Goal: Task Accomplishment & Management: Manage account settings

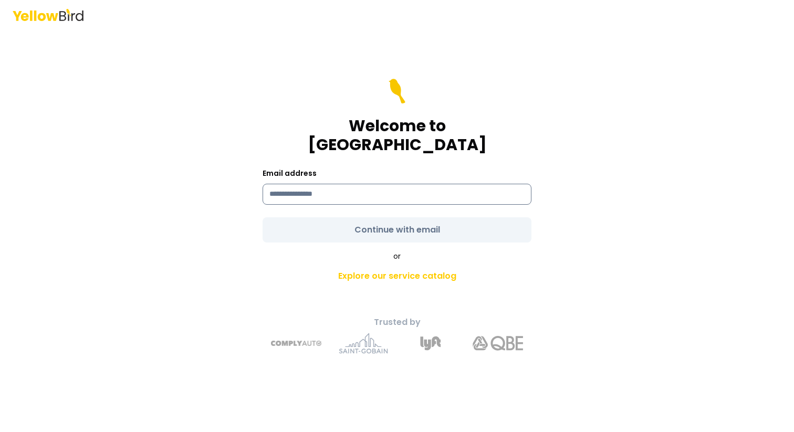
click at [329, 184] on input at bounding box center [397, 194] width 269 height 21
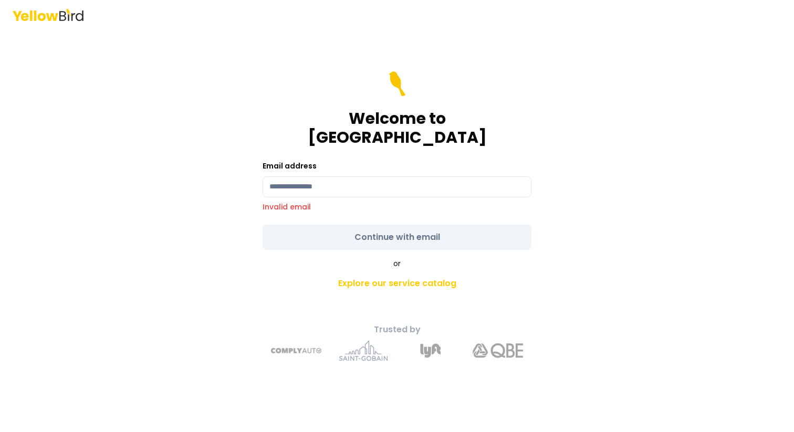
type input "**********"
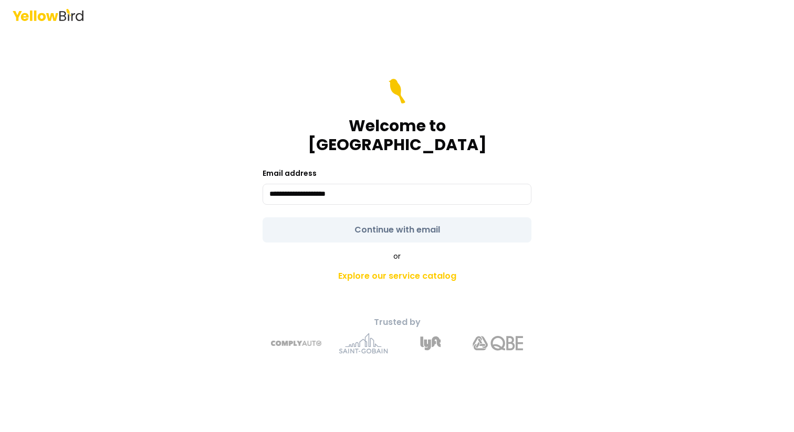
click at [402, 216] on form "**********" at bounding box center [397, 161] width 269 height 164
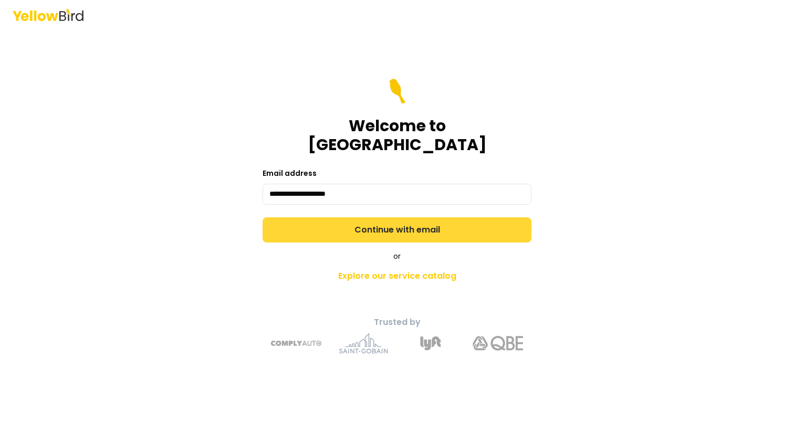
click at [402, 217] on button "Continue with email" at bounding box center [397, 229] width 269 height 25
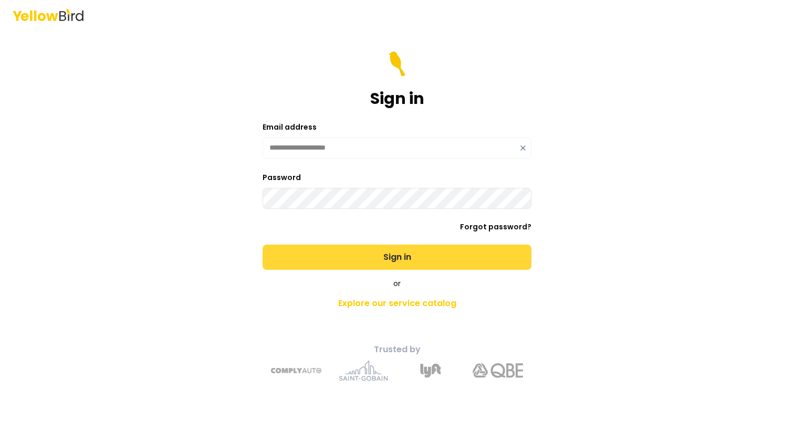
click at [389, 251] on button "Sign in" at bounding box center [397, 257] width 269 height 25
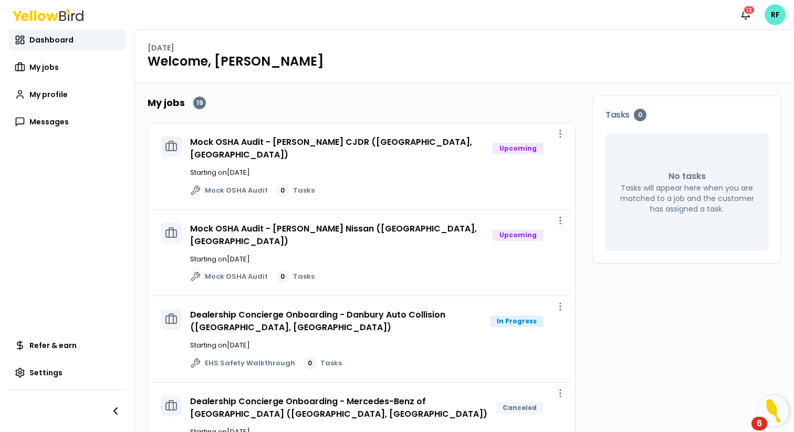
click at [776, 415] on img "Open Resource Center, 6 new notifications" at bounding box center [773, 411] width 32 height 32
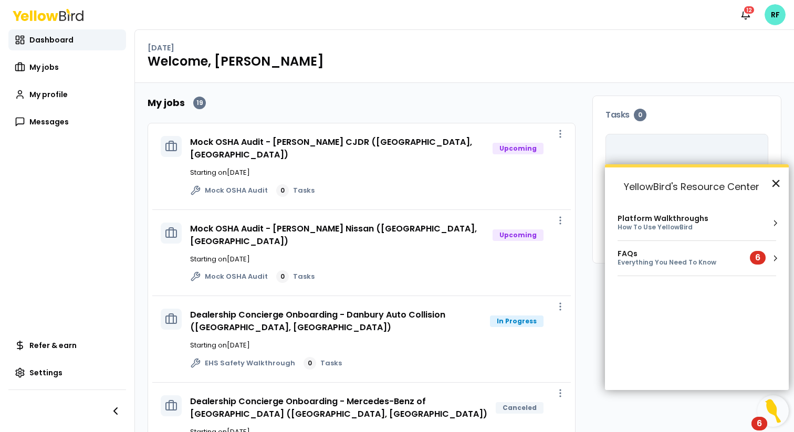
click at [775, 189] on button "×" at bounding box center [776, 183] width 10 height 17
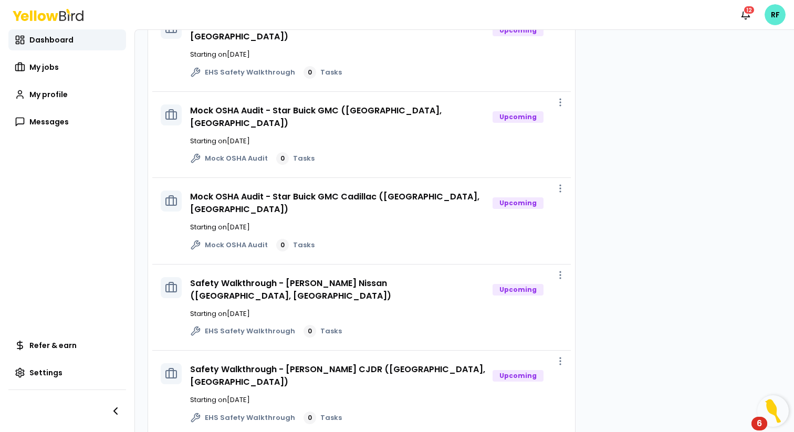
scroll to position [460, 0]
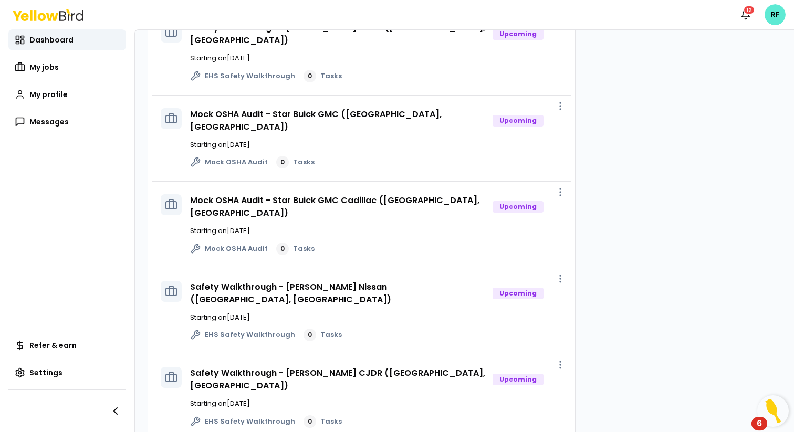
click at [368, 140] on p "Starting on [DATE]" at bounding box center [376, 145] width 372 height 11
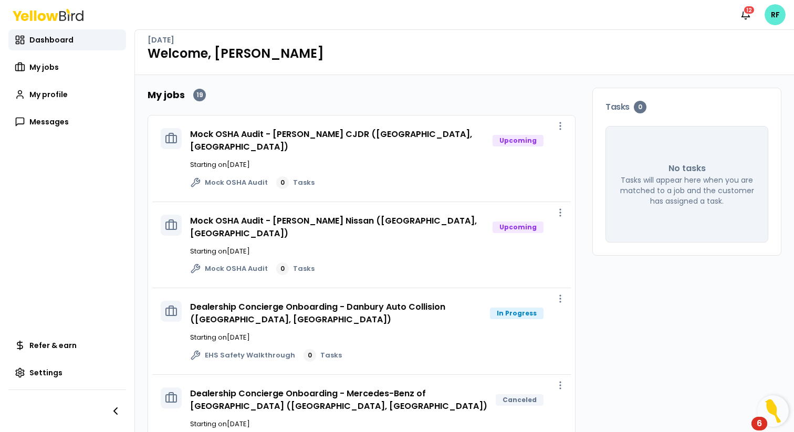
scroll to position [0, 0]
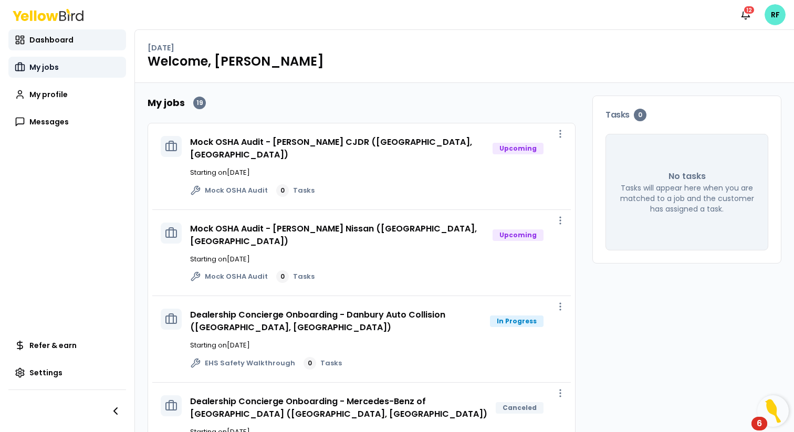
click at [76, 72] on link "My jobs" at bounding box center [67, 67] width 118 height 21
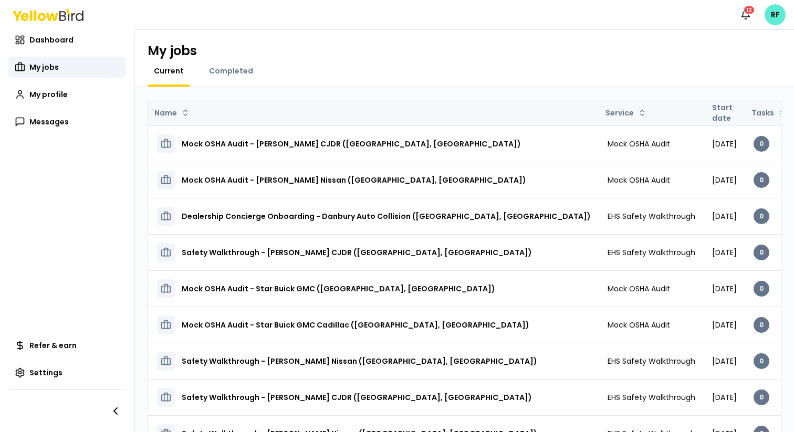
click at [704, 115] on th "Start date" at bounding box center [724, 112] width 41 height 25
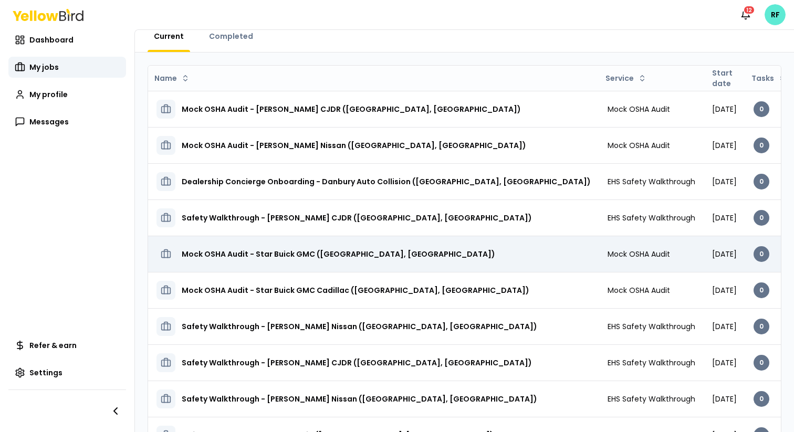
scroll to position [27, 0]
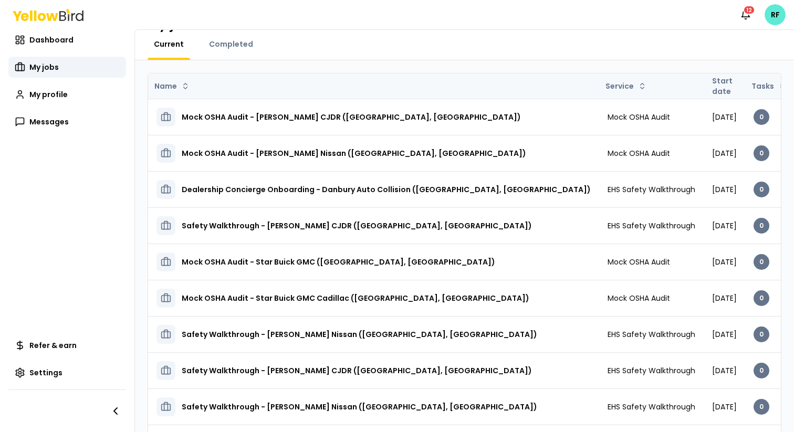
click at [704, 89] on th "Start date" at bounding box center [724, 86] width 41 height 25
click at [704, 88] on th "Start date" at bounding box center [724, 86] width 41 height 25
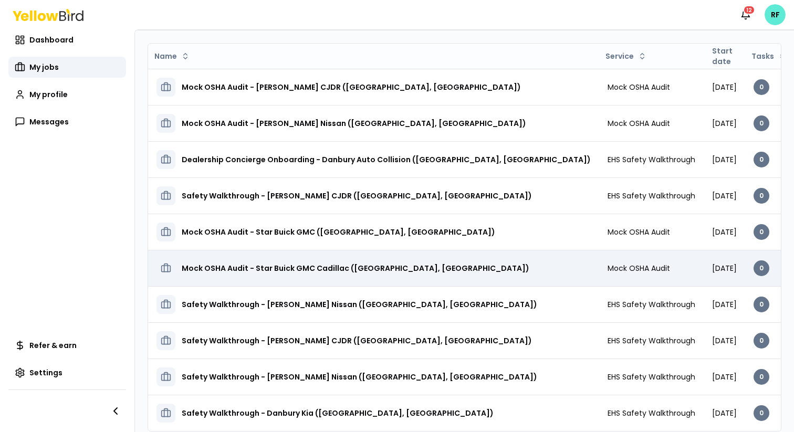
scroll to position [81, 0]
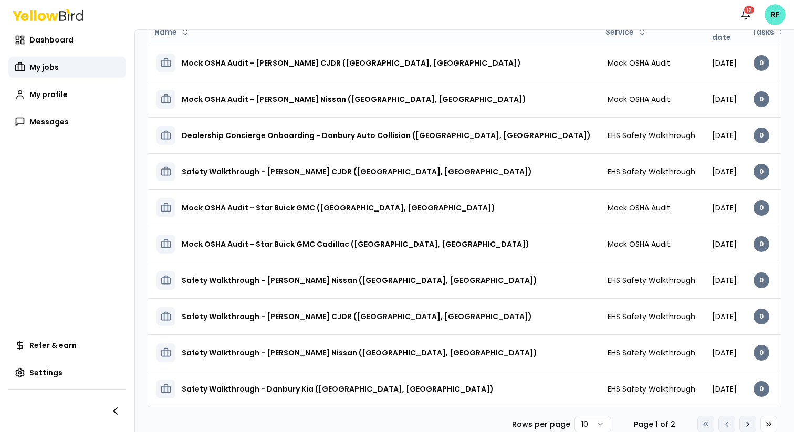
click at [745, 423] on icon at bounding box center [747, 424] width 8 height 8
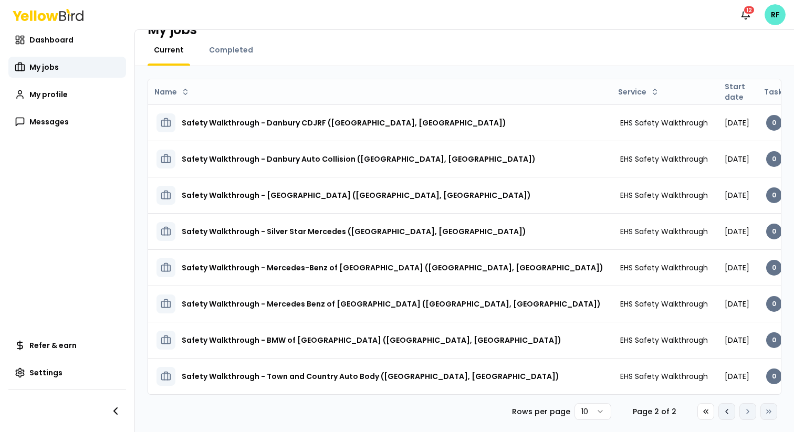
click at [727, 410] on icon at bounding box center [727, 412] width 2 height 4
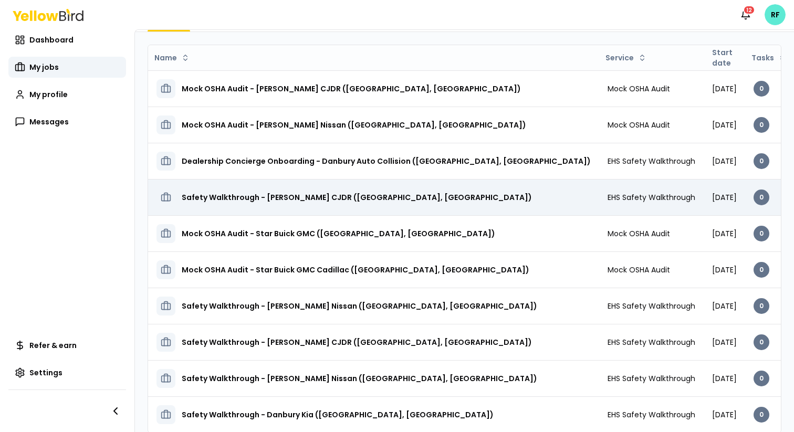
scroll to position [81, 0]
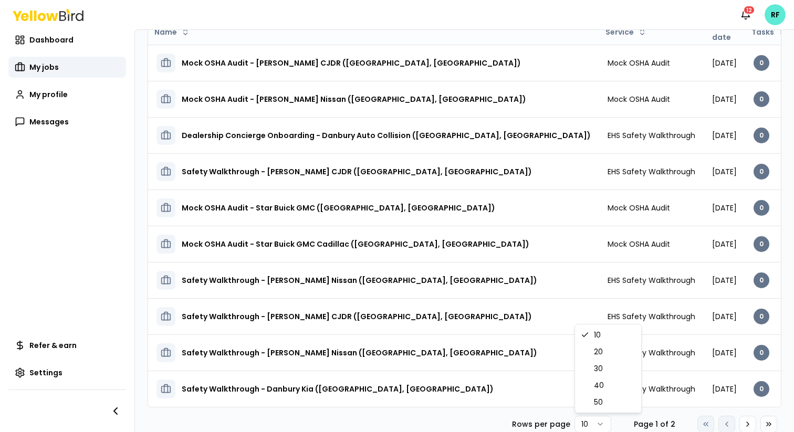
click at [593, 421] on html "Notifications 12 RF Dashboard My jobs My profile Messages Refer & earn Settings…" at bounding box center [397, 216] width 794 height 432
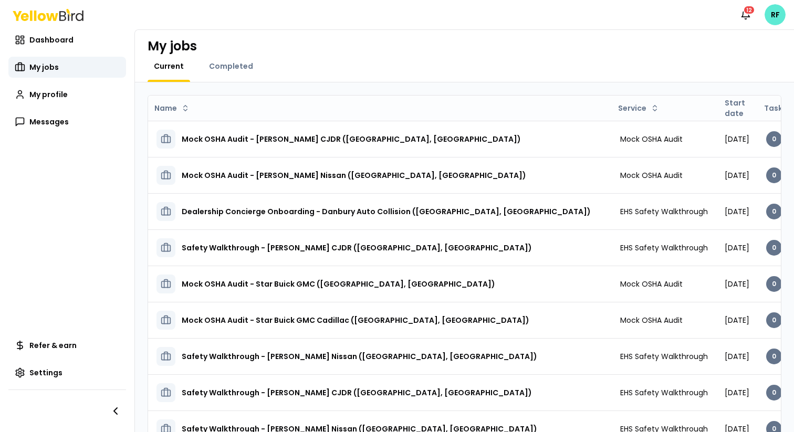
scroll to position [1, 0]
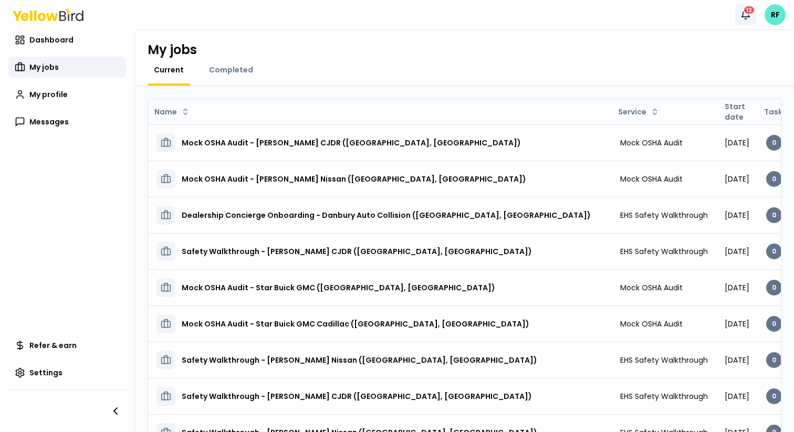
click at [748, 8] on div "12" at bounding box center [749, 9] width 12 height 9
click at [493, 51] on div "My jobs" at bounding box center [465, 49] width 634 height 17
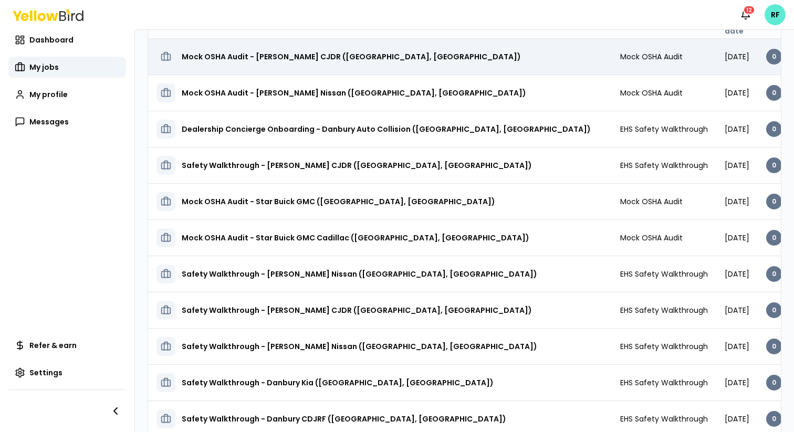
scroll to position [0, 0]
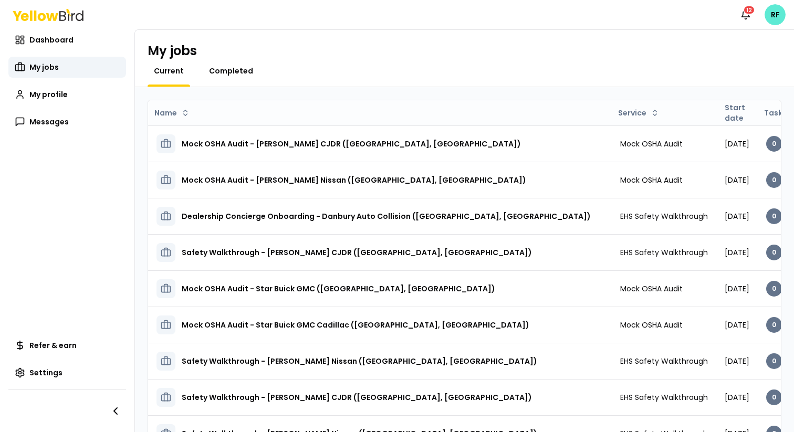
click at [253, 72] on link "Completed" at bounding box center [231, 71] width 57 height 11
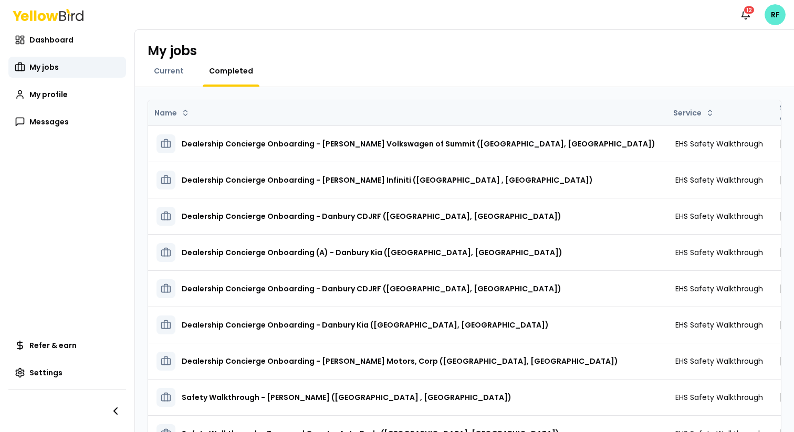
click at [771, 117] on th "Start date" at bounding box center [791, 112] width 41 height 25
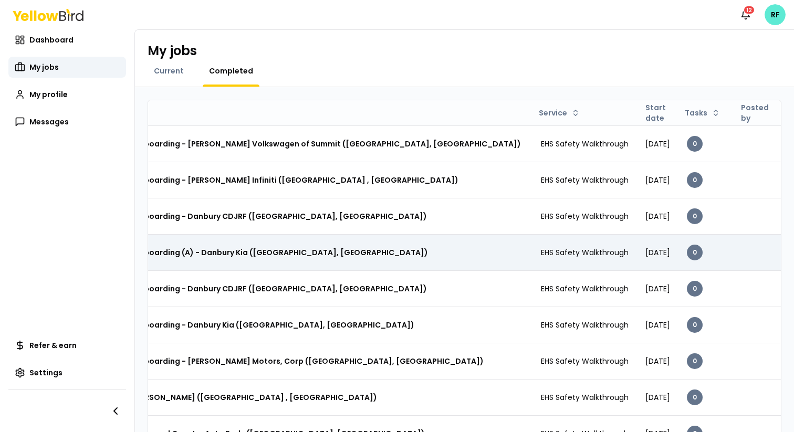
scroll to position [0, 139]
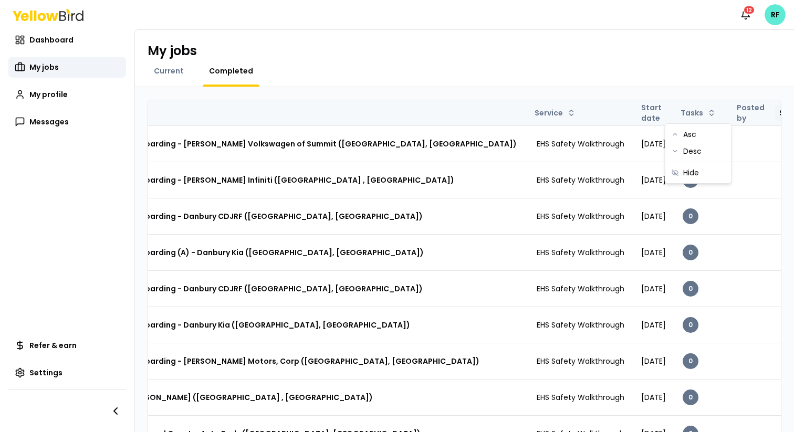
click at [691, 115] on html "Notifications 12 RF Dashboard My jobs My profile Messages Refer & earn Settings…" at bounding box center [397, 216] width 794 height 432
click at [685, 149] on div "Desc" at bounding box center [698, 151] width 62 height 17
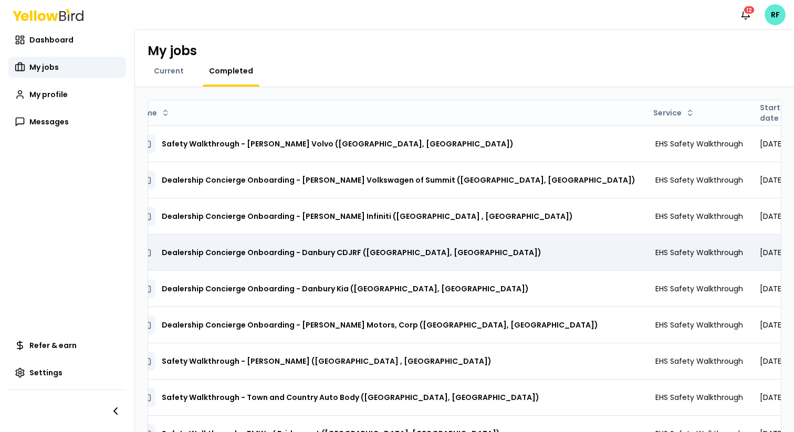
scroll to position [0, 0]
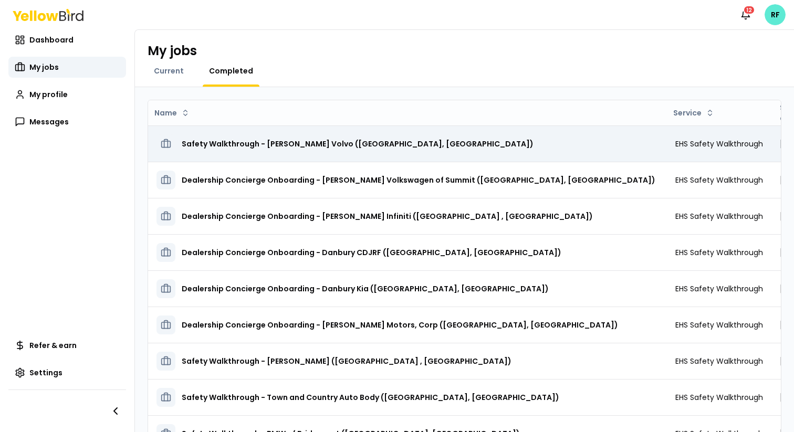
click at [339, 151] on h3 "Safety Walkthrough - [PERSON_NAME] Volvo ([GEOGRAPHIC_DATA], [GEOGRAPHIC_DATA])" at bounding box center [358, 143] width 352 height 19
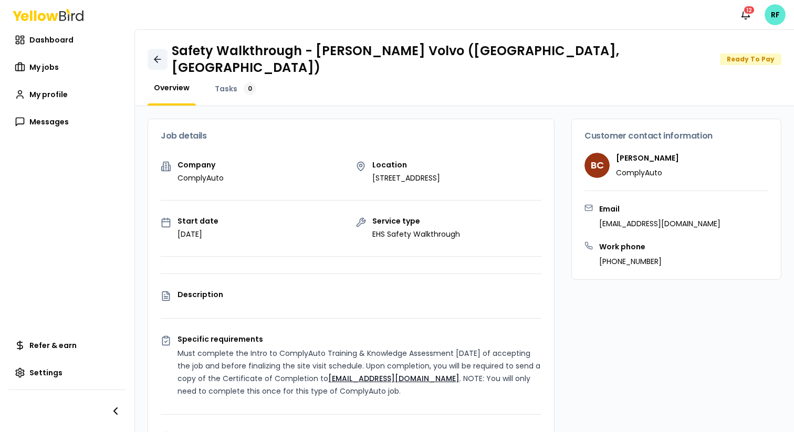
click at [159, 59] on icon at bounding box center [157, 59] width 6 height 0
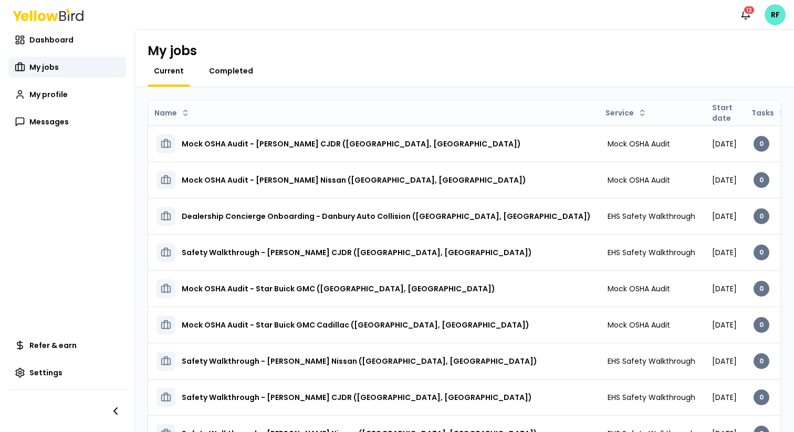
click at [232, 75] on span "Completed" at bounding box center [231, 71] width 44 height 11
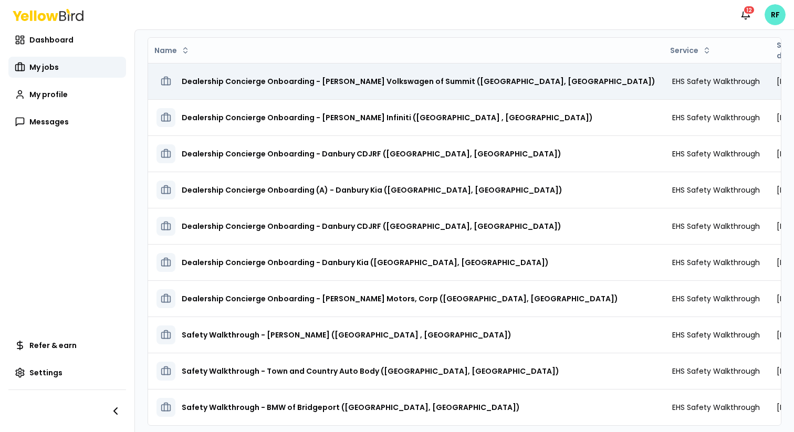
scroll to position [81, 0]
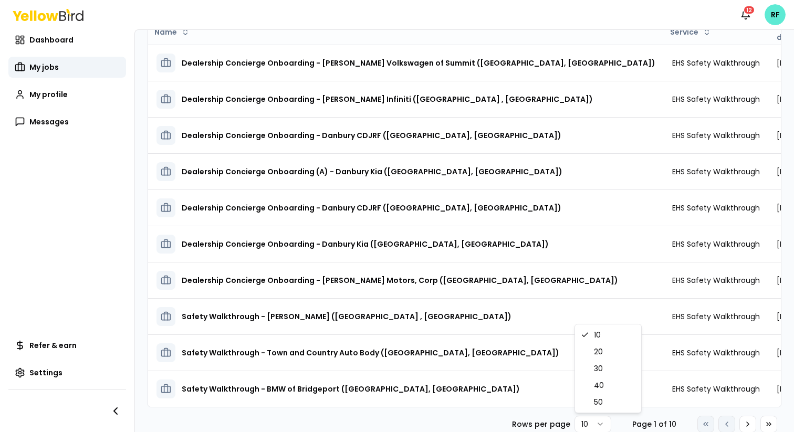
click at [602, 420] on html "Notifications 12 RF Dashboard My jobs My profile Messages Refer & earn Settings…" at bounding box center [397, 216] width 794 height 432
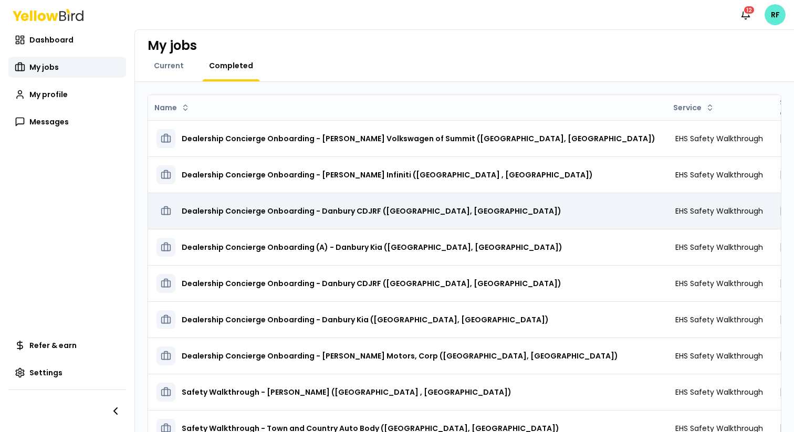
scroll to position [0, 0]
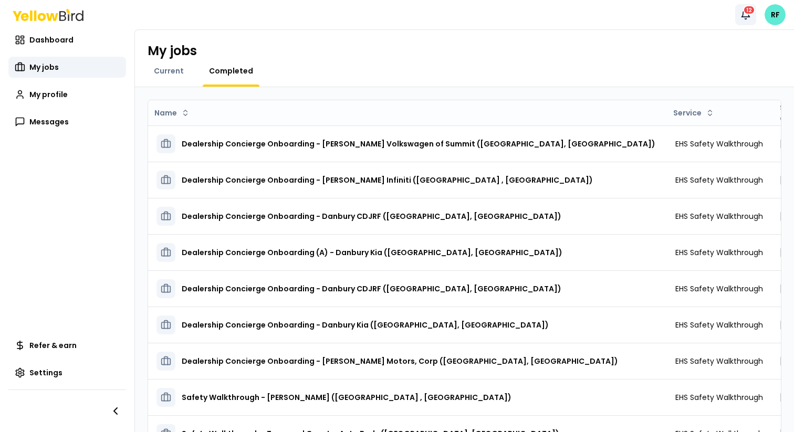
click at [749, 17] on icon "button" at bounding box center [745, 14] width 11 height 11
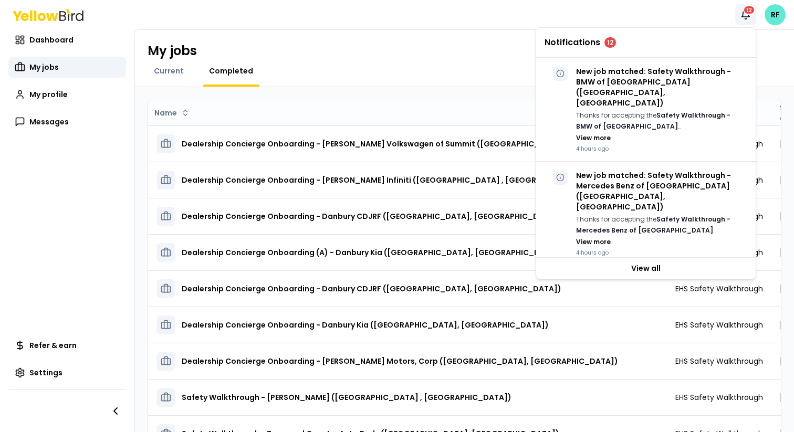
click at [507, 54] on div "My jobs" at bounding box center [465, 51] width 634 height 17
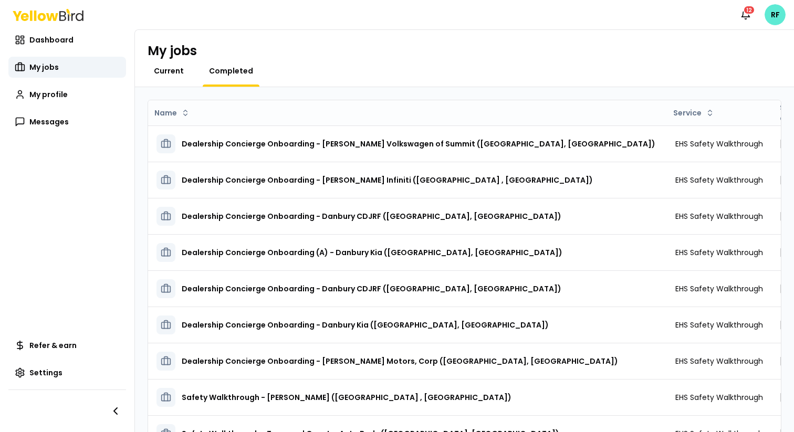
click at [169, 70] on span "Current" at bounding box center [169, 71] width 30 height 11
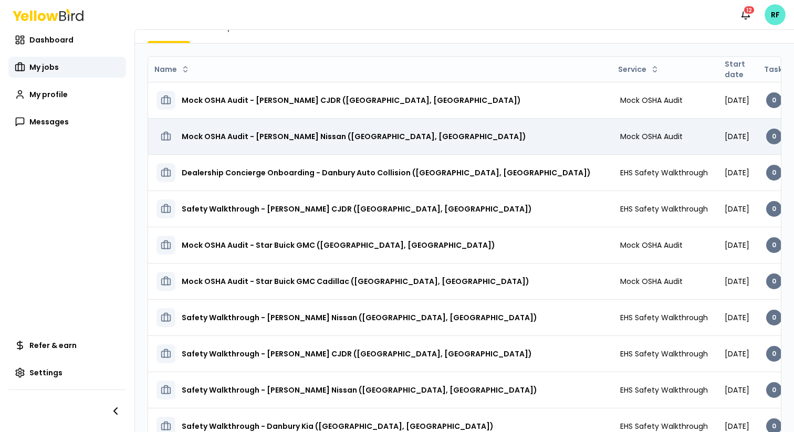
scroll to position [43, 0]
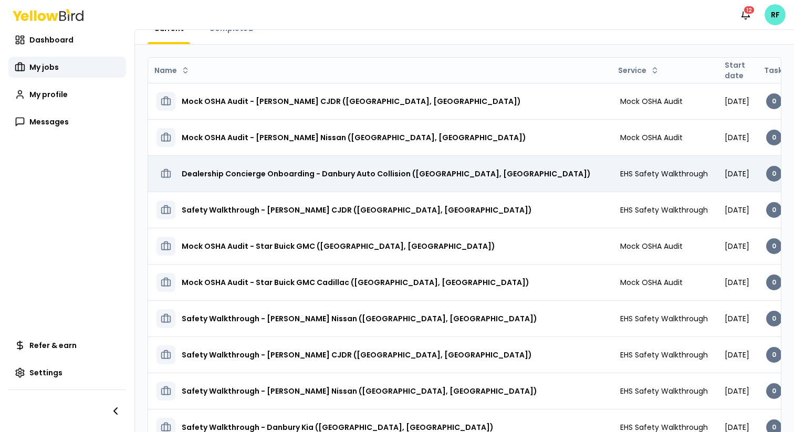
click at [612, 179] on td "EHS Safety Walkthrough" at bounding box center [664, 173] width 104 height 36
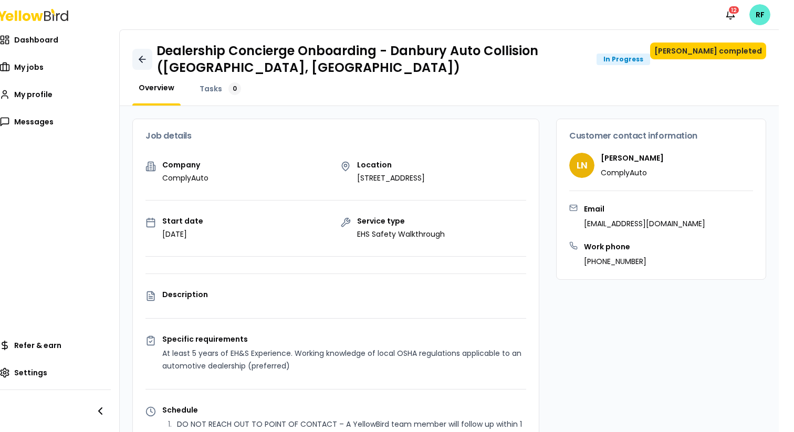
click at [141, 59] on icon at bounding box center [142, 59] width 6 height 0
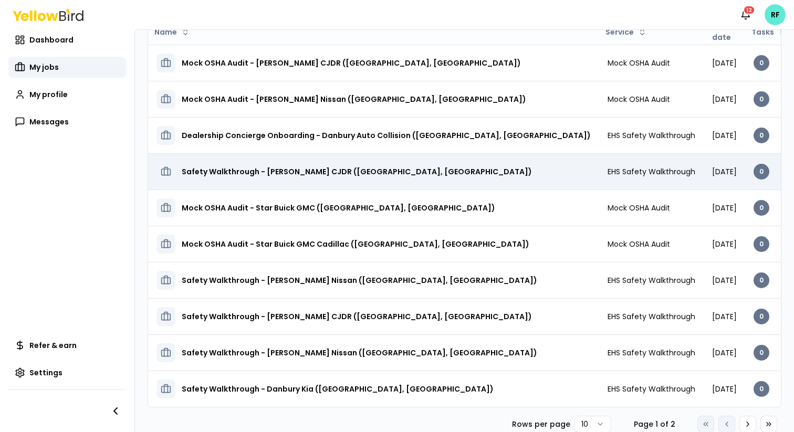
scroll to position [80, 0]
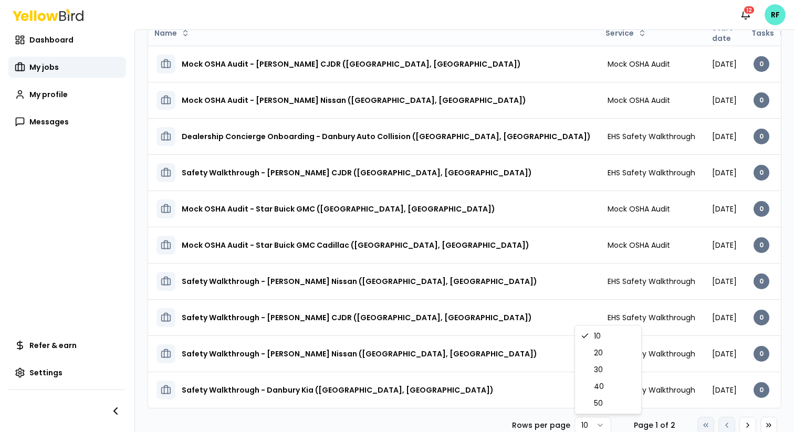
click at [598, 421] on html "Notifications 12 RF Dashboard My jobs My profile Messages Refer & earn Settings…" at bounding box center [397, 216] width 794 height 432
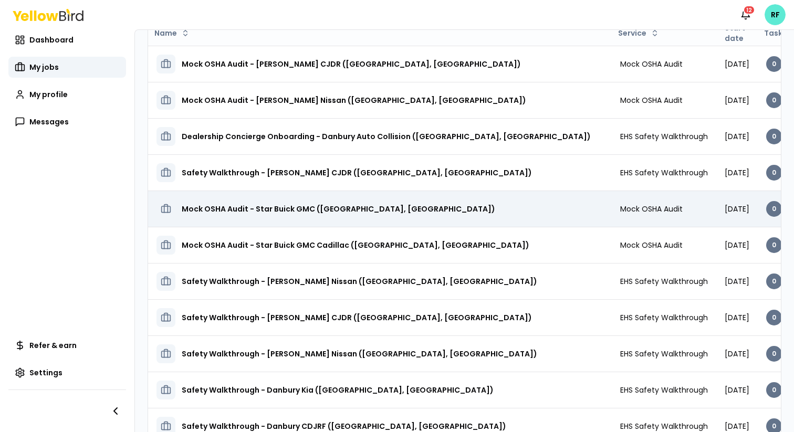
click at [612, 215] on td "Mock OSHA Audit" at bounding box center [664, 209] width 104 height 36
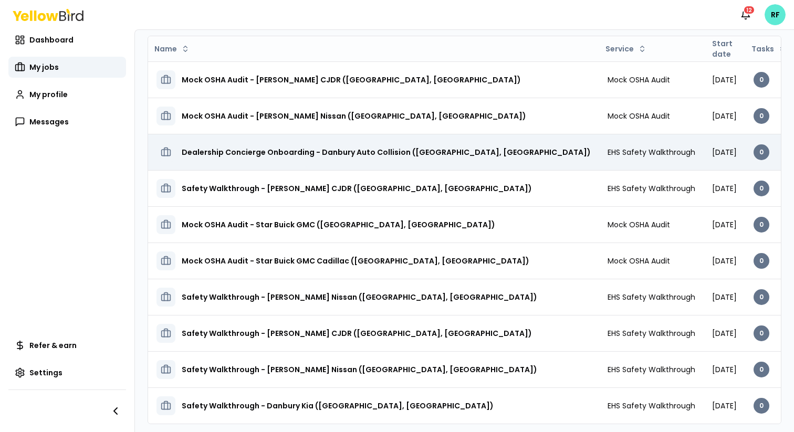
scroll to position [81, 0]
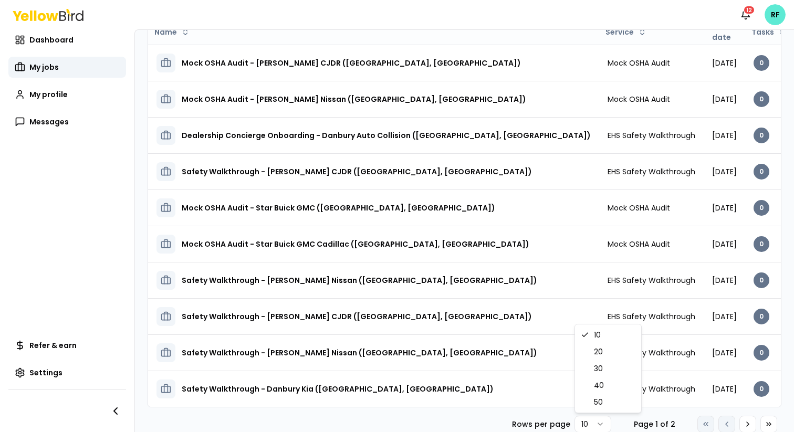
click at [592, 427] on html "Notifications 12 RF Dashboard My jobs My profile Messages Refer & earn Settings…" at bounding box center [397, 216] width 794 height 432
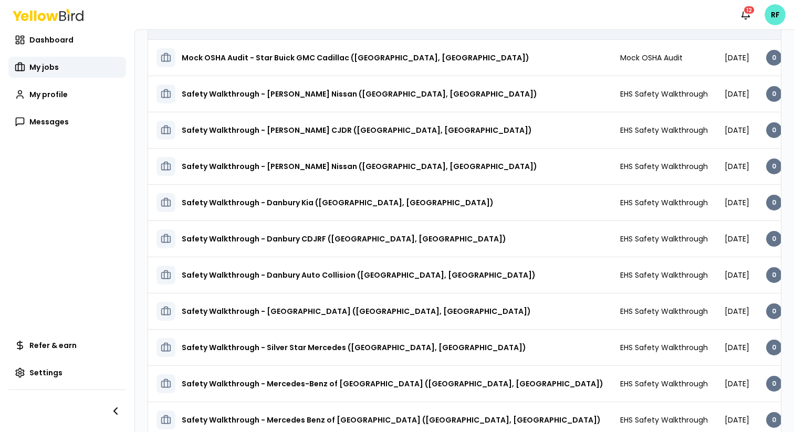
scroll to position [284, 0]
